Goal: Information Seeking & Learning: Learn about a topic

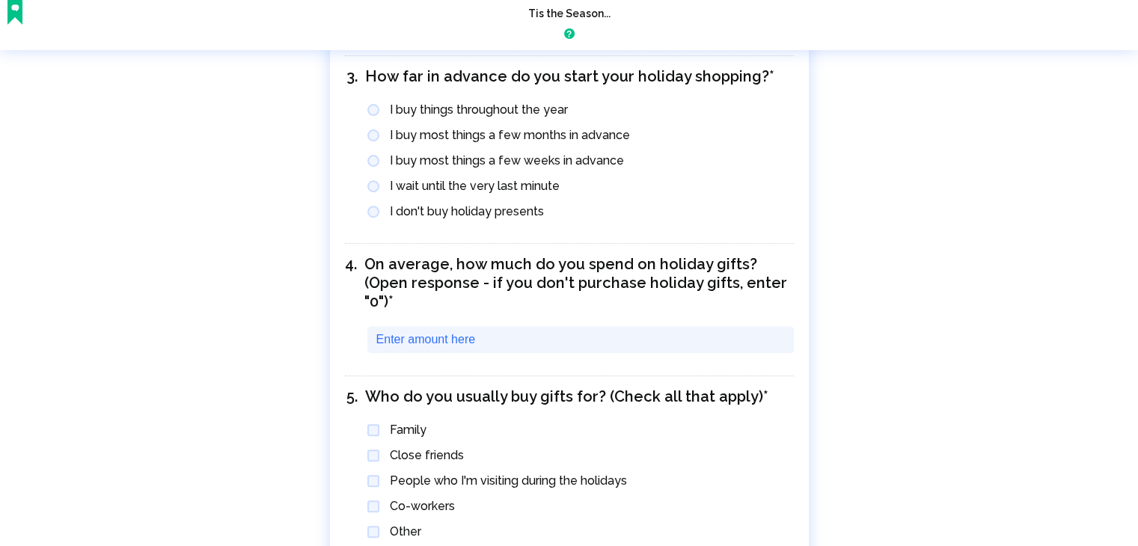
scroll to position [829, 0]
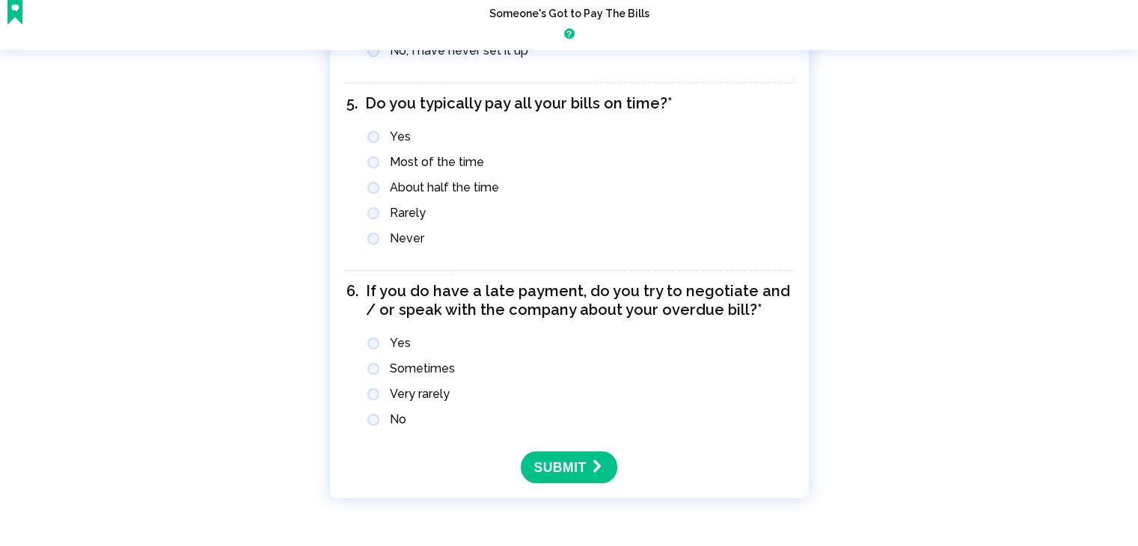
scroll to position [1128, 0]
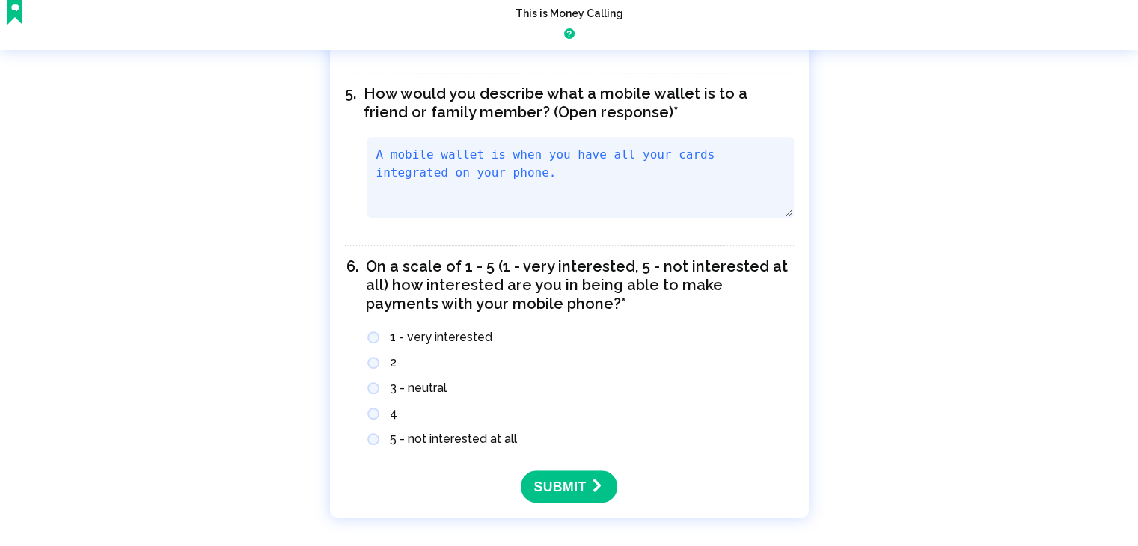
scroll to position [847, 0]
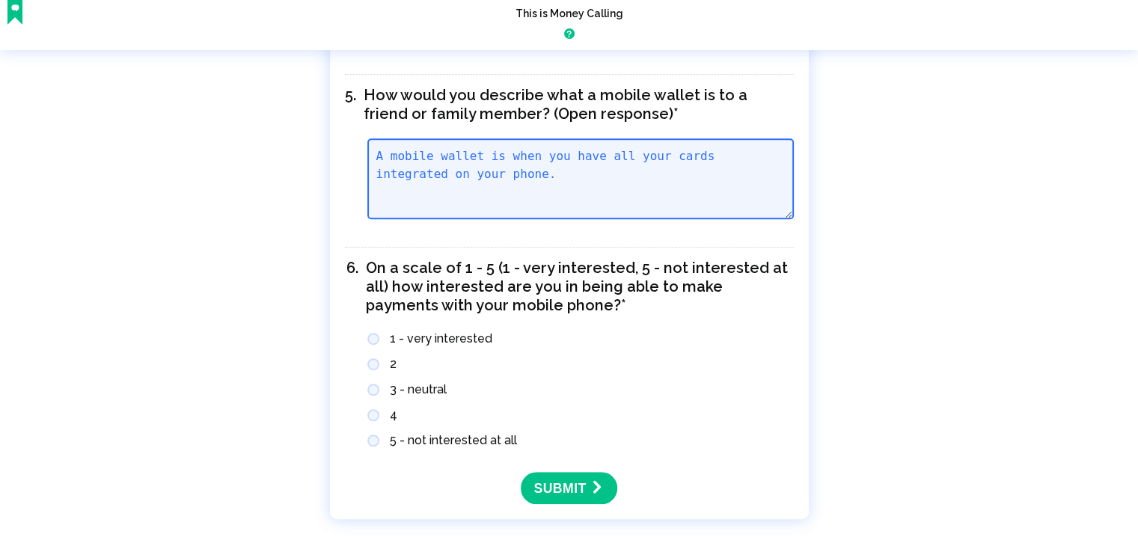
click at [497, 166] on textarea "5 How would you describe what a mobile wallet is to a friend or family member? …" at bounding box center [580, 178] width 426 height 81
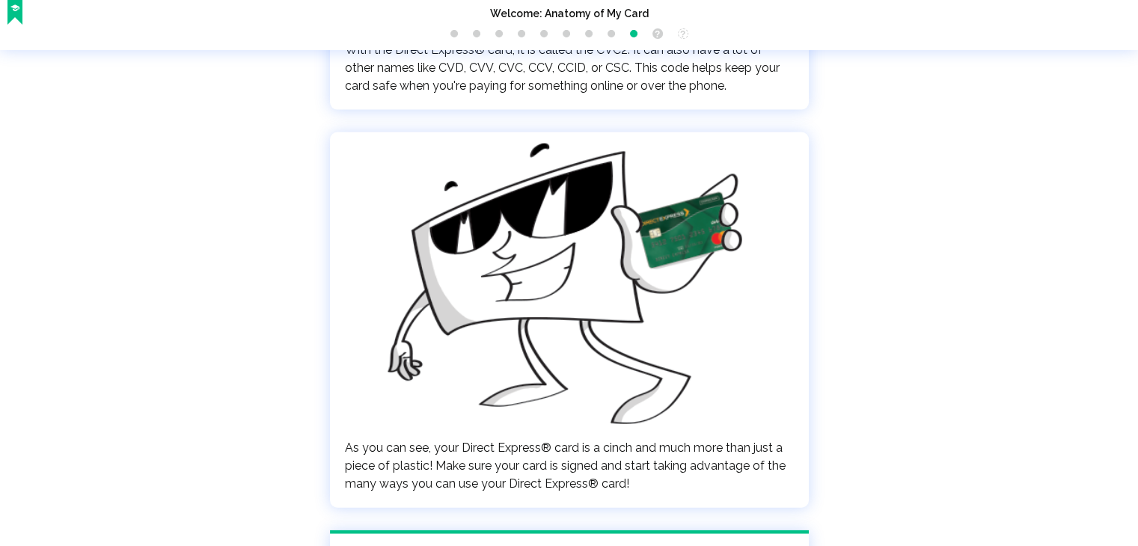
scroll to position [3317, 0]
